Goal: Information Seeking & Learning: Learn about a topic

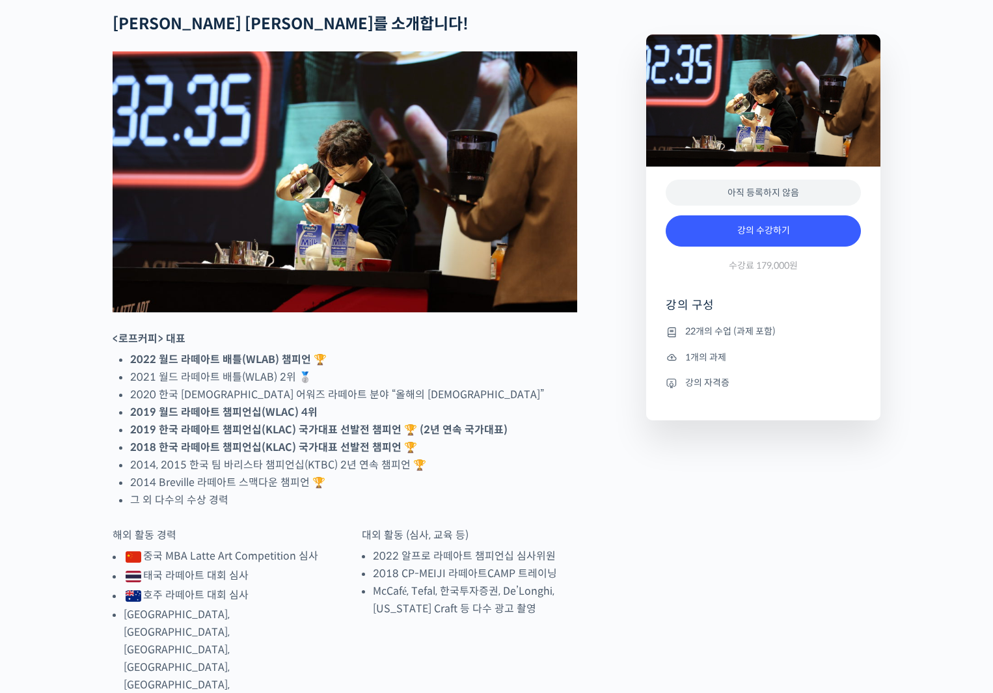
scroll to position [586, 0]
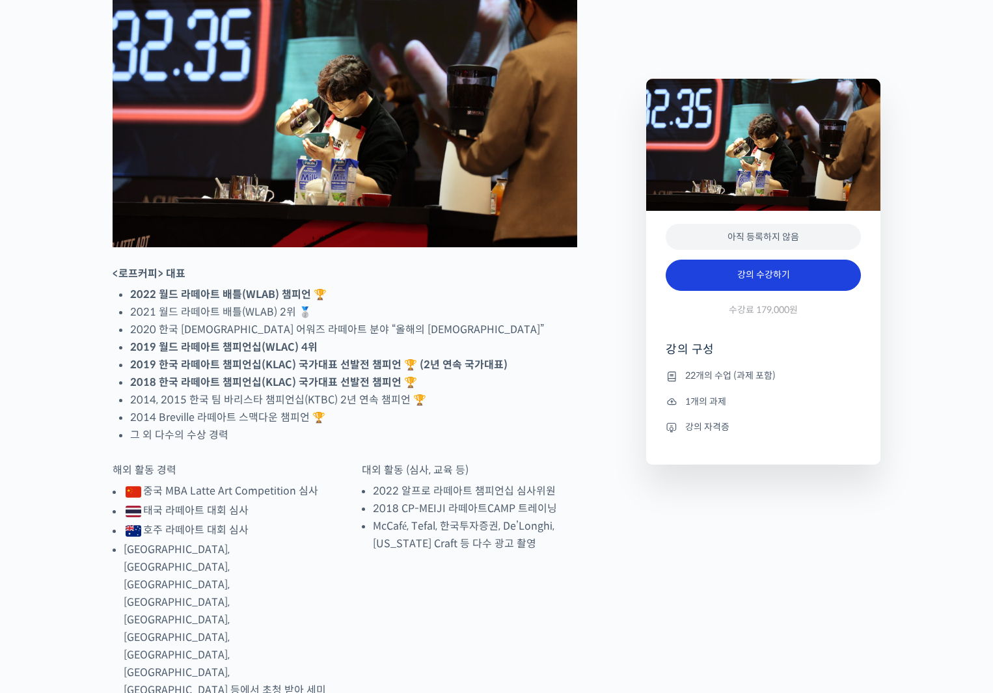
click at [767, 282] on link "강의 수강하기" at bounding box center [762, 275] width 195 height 31
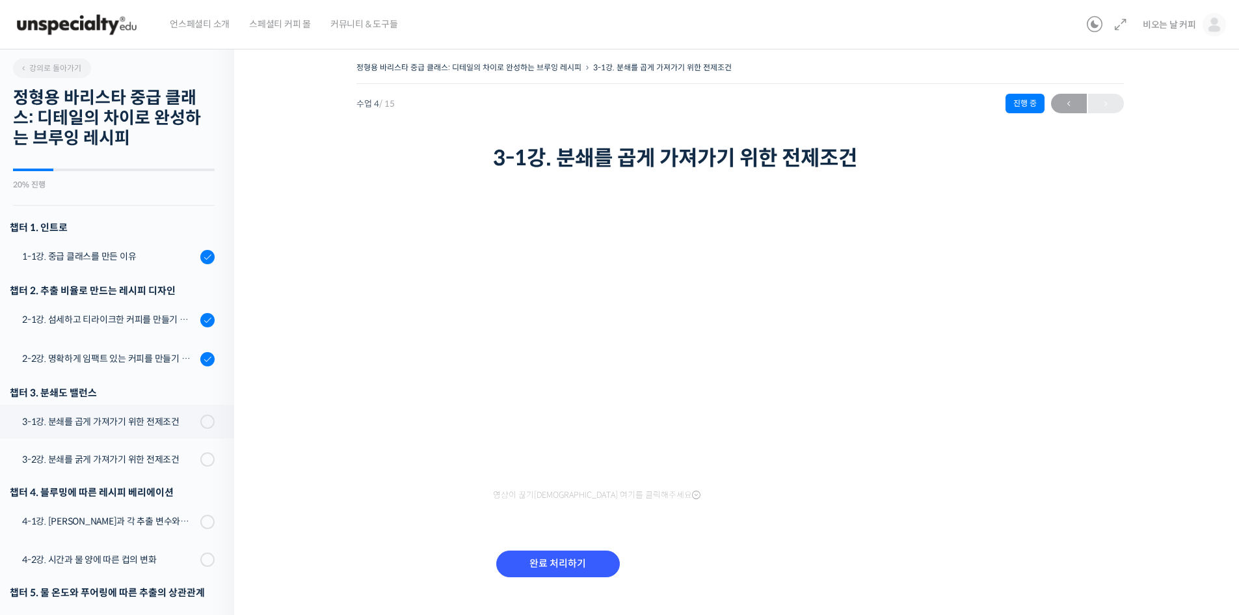
scroll to position [295, 0]
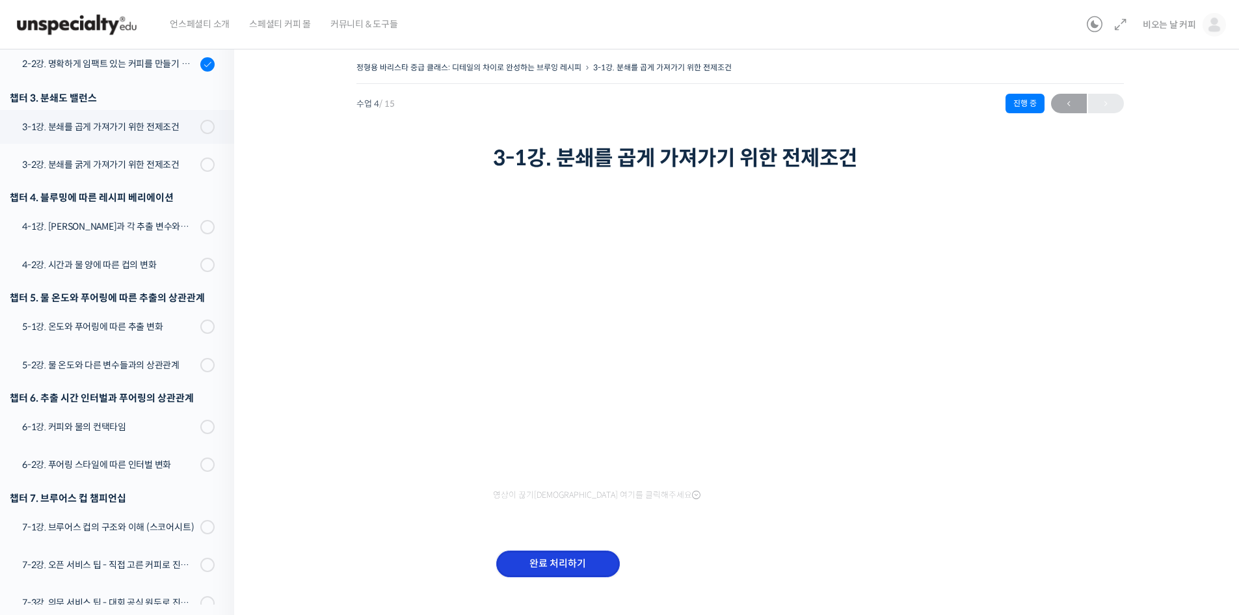
click at [585, 564] on input "완료 처리하기" at bounding box center [558, 563] width 124 height 27
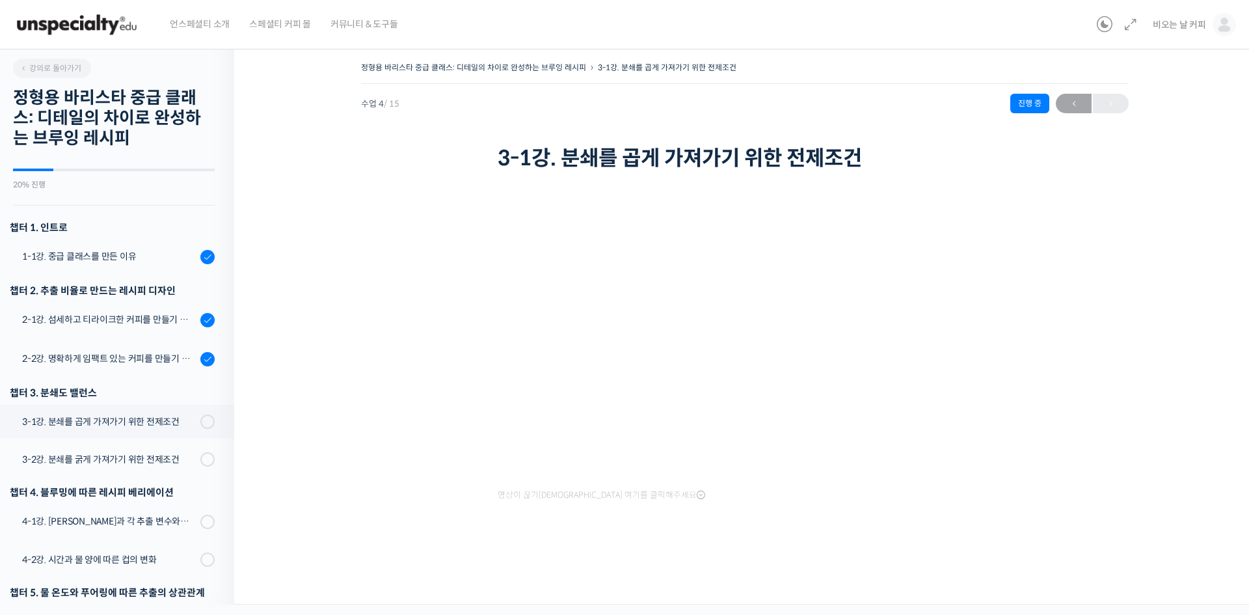
click at [340, 314] on div "정형용 바리스타 중급 클래스: 디테일의 차이로 완성하는 브루잉 레시피 3-1강. 분쇄를 곱게 가져가기 위한 전제조건 진행 중 수업 4 / 15…" at bounding box center [744, 311] width 891 height 505
click at [1151, 362] on div "정형용 바리스타 중급 클래스: 디테일의 차이로 완성하는 브루잉 레시피 3-1강. 분쇄를 곱게 가져가기 위한 전제조건 진행 중 수업 4 / 15…" at bounding box center [744, 311] width 891 height 505
click at [928, 560] on div at bounding box center [745, 550] width 494 height 27
click at [922, 549] on div at bounding box center [745, 550] width 494 height 27
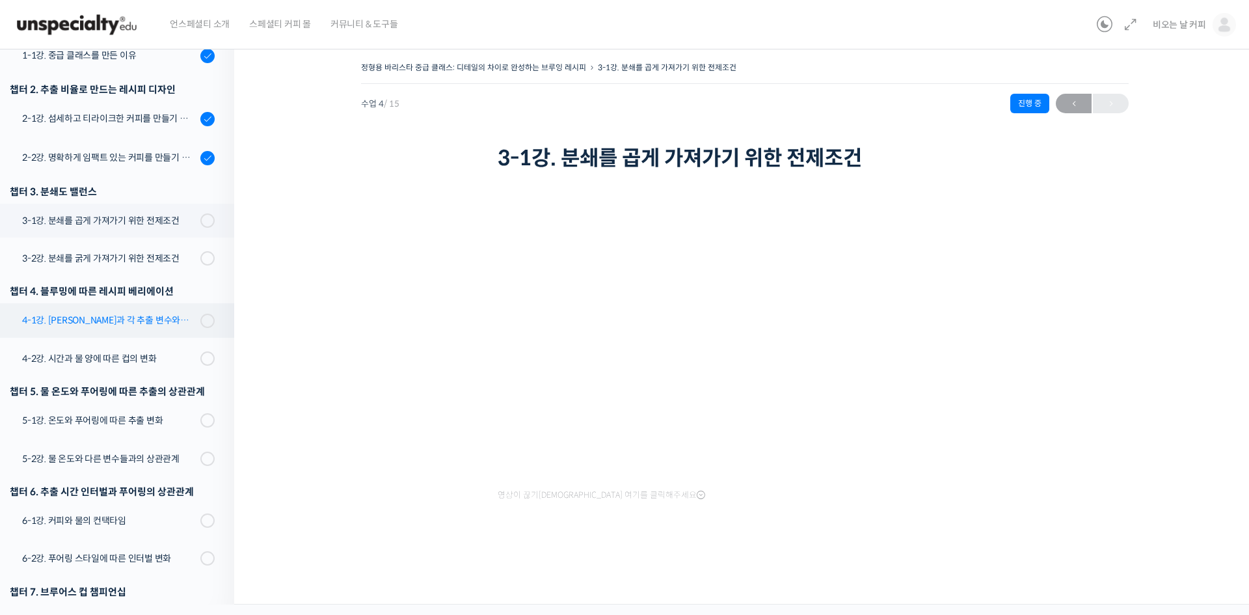
scroll to position [114, 0]
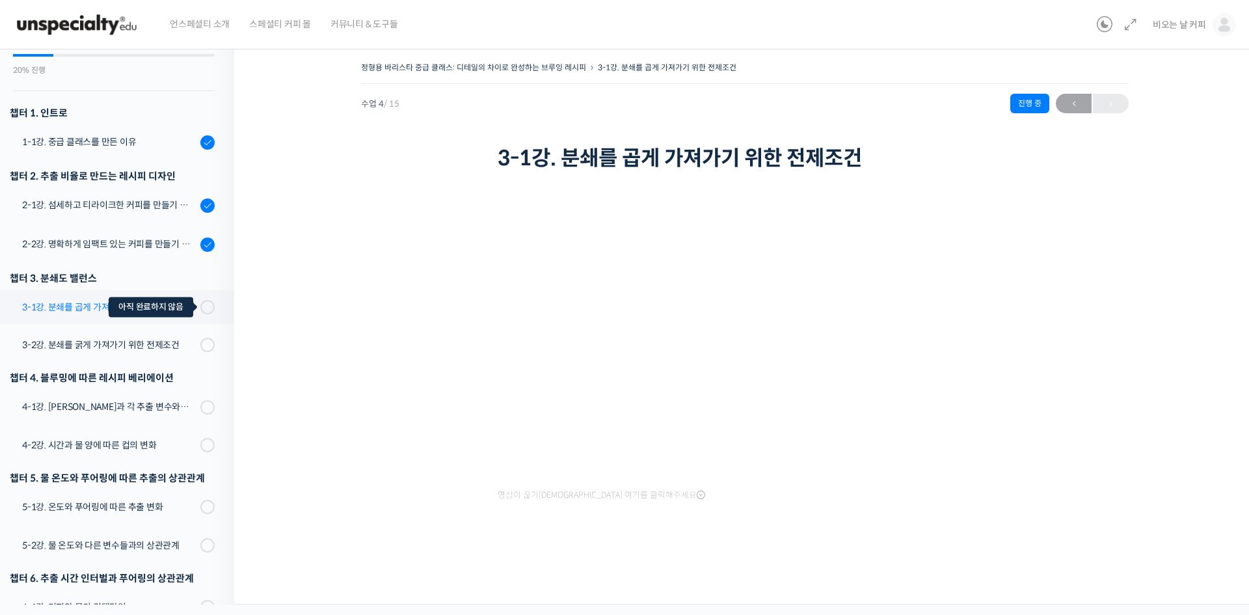
click at [208, 310] on span at bounding box center [211, 307] width 7 height 14
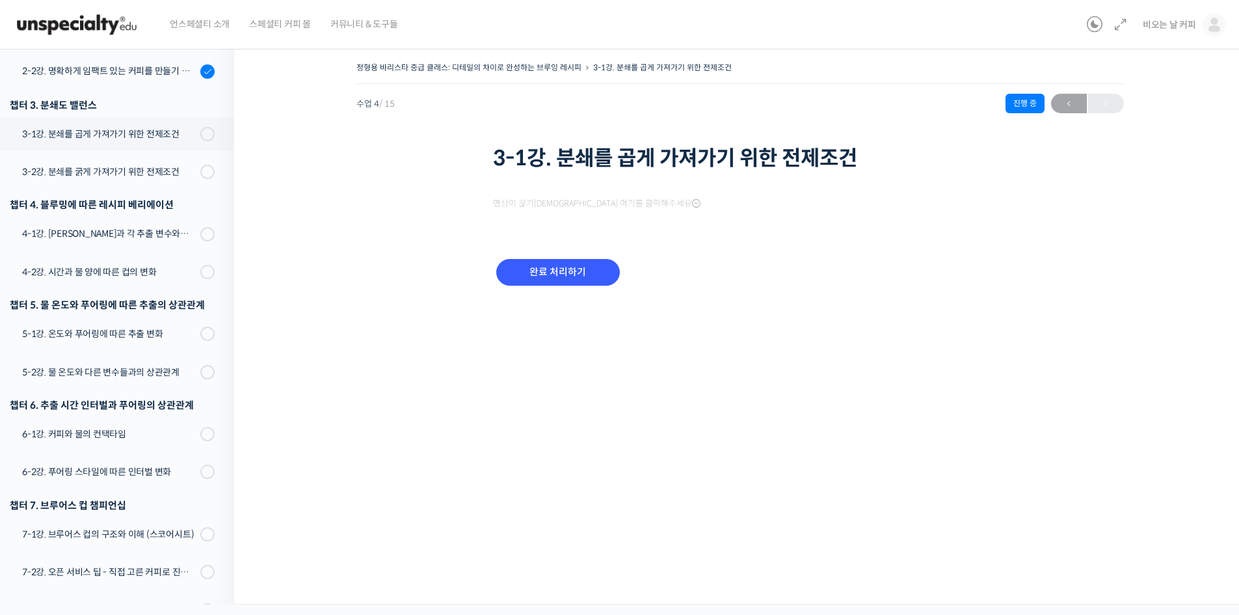
scroll to position [331, 0]
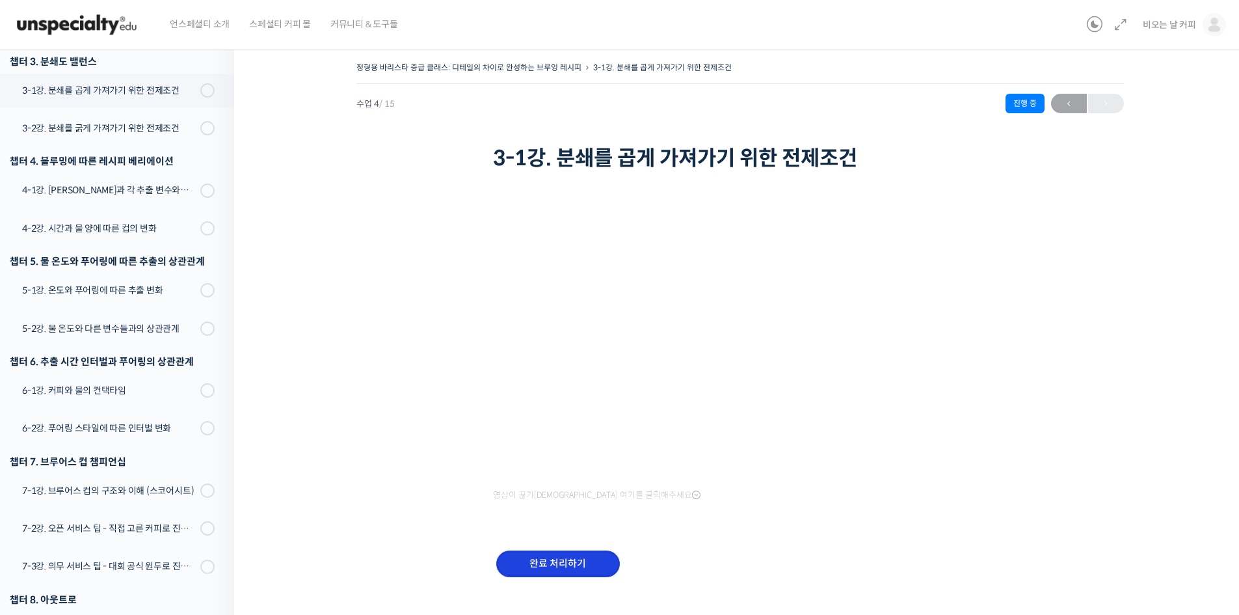
click at [576, 562] on input "완료 처리하기" at bounding box center [558, 563] width 124 height 27
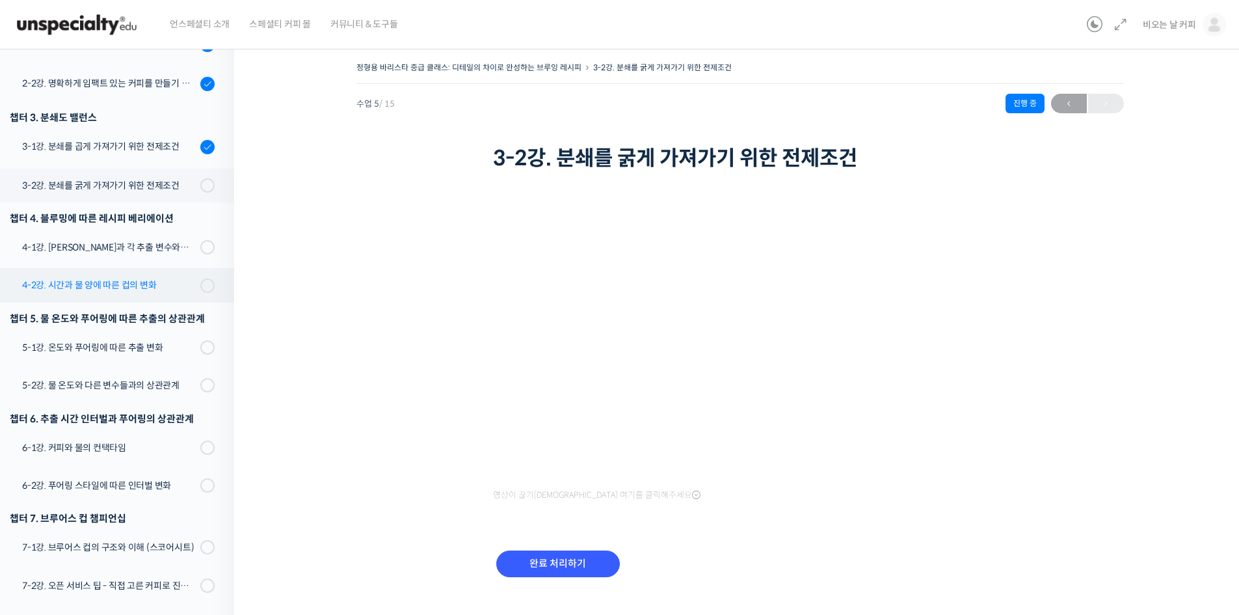
scroll to position [167, 0]
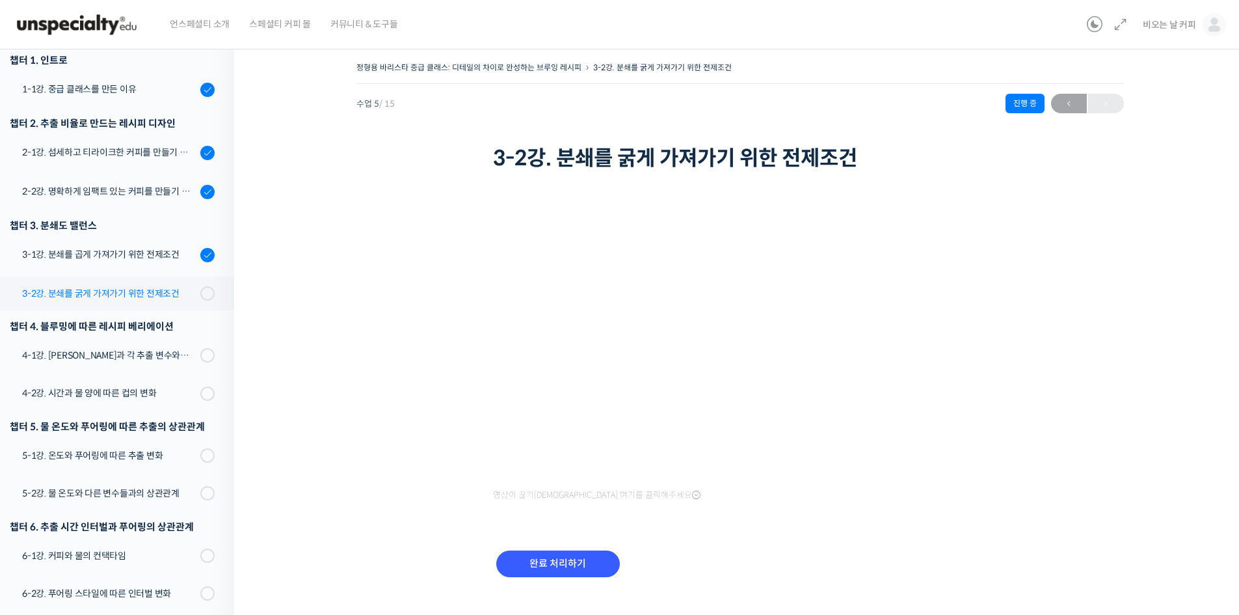
click at [133, 296] on div "3-2강. 분쇄를 굵게 가져가기 위한 전제조건" at bounding box center [109, 293] width 174 height 14
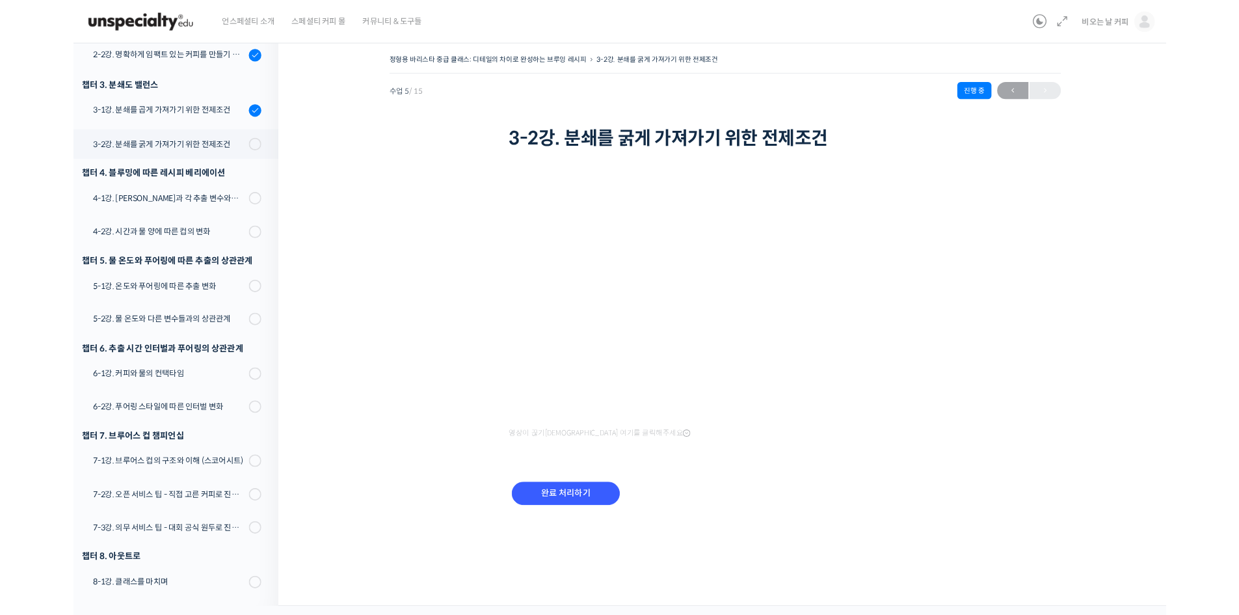
scroll to position [296, 0]
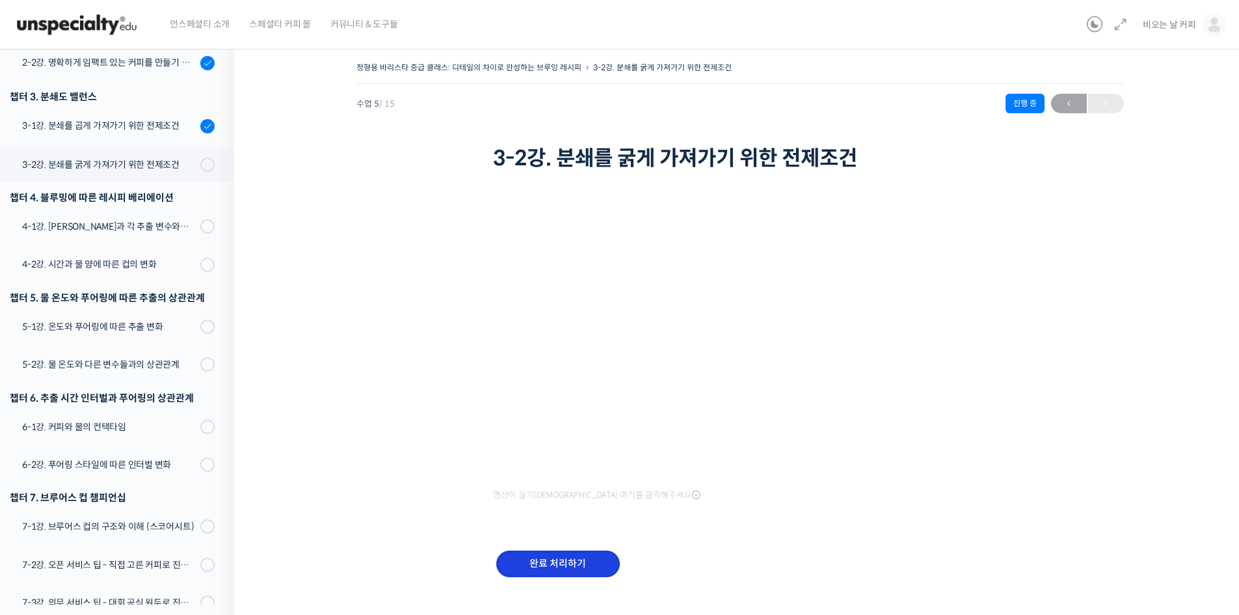
click at [585, 559] on input "완료 처리하기" at bounding box center [558, 563] width 124 height 27
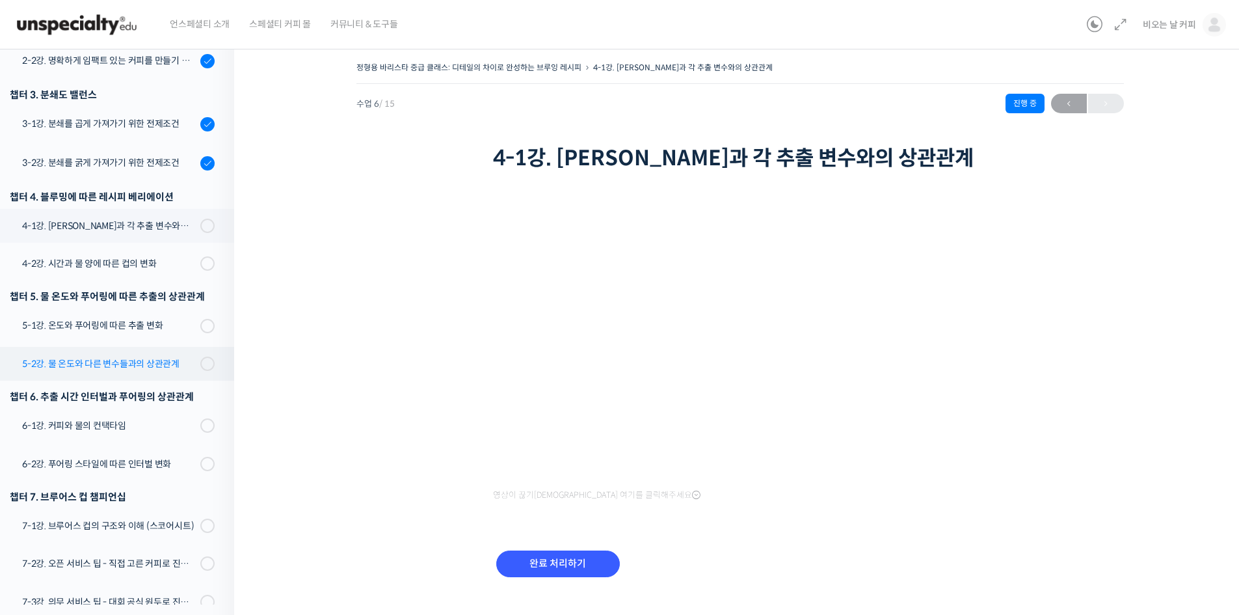
scroll to position [211, 0]
